Goal: Check status: Check status

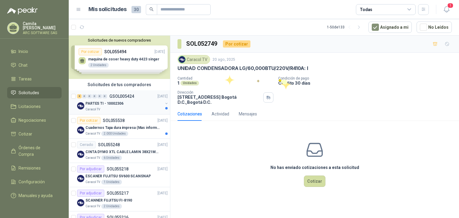
click at [109, 100] on div "PARTES TI - 10002306" at bounding box center [123, 103] width 77 height 7
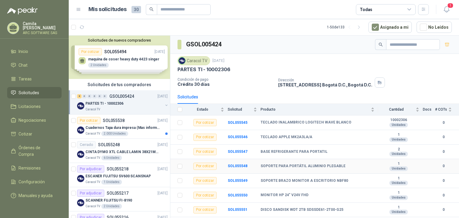
scroll to position [11, 0]
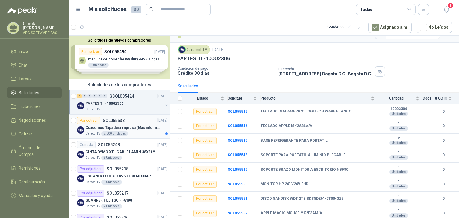
click at [131, 127] on p "Cuadernos Tapa dura impresa (Mas informacion en el adjunto)" at bounding box center [122, 128] width 74 height 6
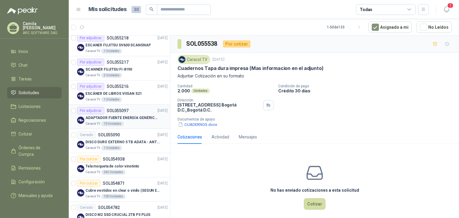
scroll to position [143, 0]
